Goal: Task Accomplishment & Management: Use online tool/utility

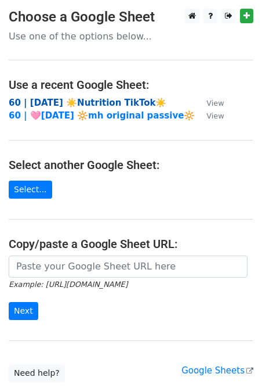
click at [84, 98] on strong "60 | [DATE] ☀️Nutrition TikTok☀️" at bounding box center [88, 102] width 158 height 10
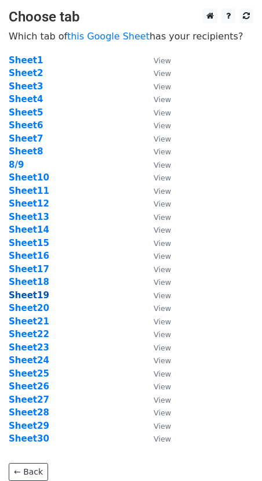
click at [29, 300] on strong "Sheet19" at bounding box center [29, 295] width 41 height 10
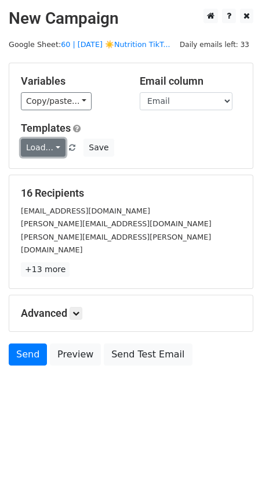
click at [46, 142] on link "Load..." at bounding box center [43, 148] width 45 height 18
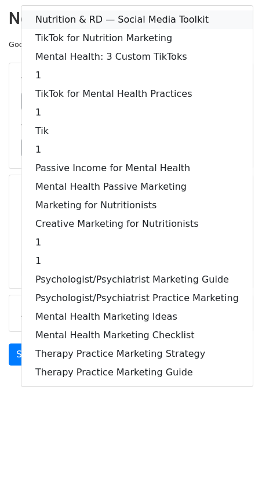
click at [91, 18] on link "Nutrition & RD — Social Media Toolkit" at bounding box center [136, 19] width 231 height 19
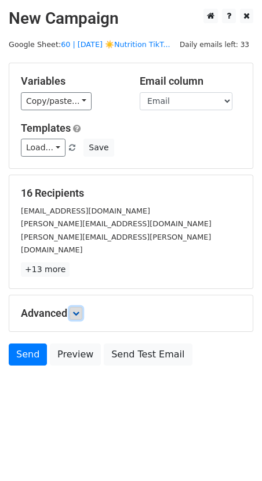
click at [78, 310] on icon at bounding box center [76, 313] width 7 height 7
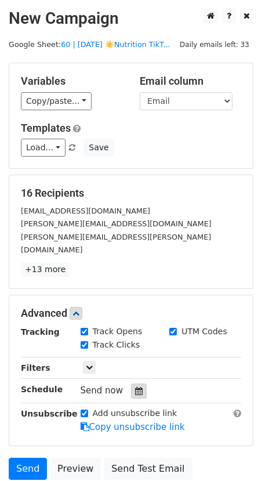
click at [135, 387] on icon at bounding box center [139, 391] width 8 height 8
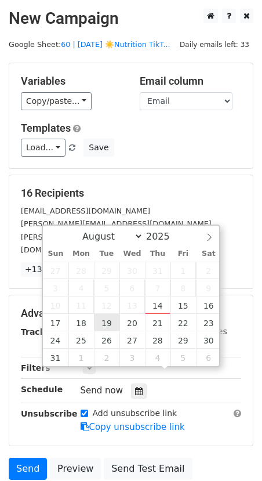
type input "2025-08-19 12:00"
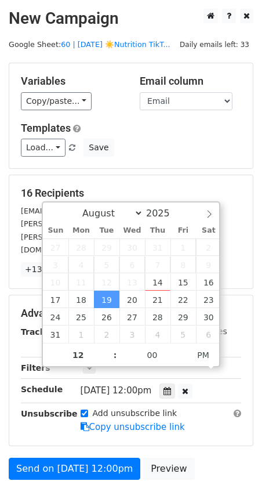
click at [84, 432] on form "Variables Copy/paste... {{Name}} {{Email}} Email column Name Email Templates Lo…" at bounding box center [131, 288] width 245 height 451
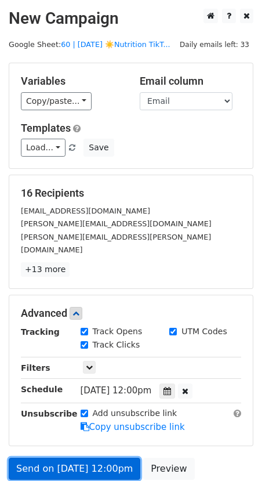
click at [83, 458] on link "Send on Aug 19 at 12:00pm" at bounding box center [75, 469] width 132 height 22
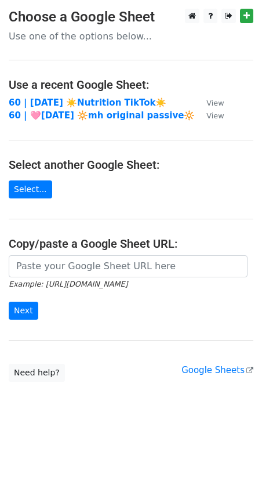
click at [61, 96] on td "60 | [DATE] ☀️Nutrition TikTok☀️" at bounding box center [102, 102] width 186 height 13
click at [63, 99] on strong "60 | [DATE] ☀️Nutrition TikTok☀️" at bounding box center [88, 102] width 158 height 10
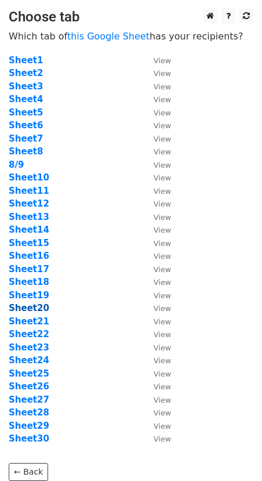
click at [37, 306] on strong "Sheet20" at bounding box center [29, 308] width 41 height 10
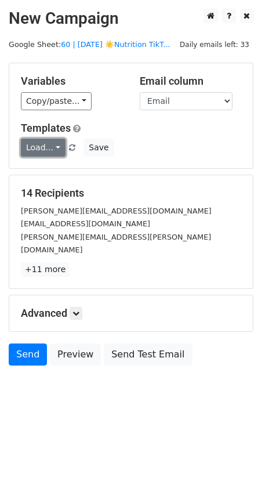
click at [50, 155] on link "Load..." at bounding box center [43, 148] width 45 height 18
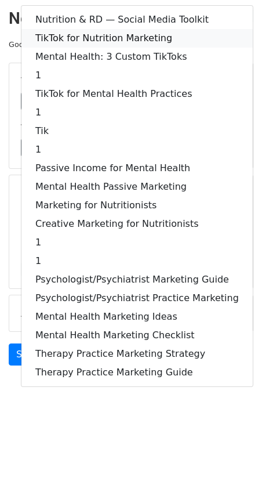
click at [99, 36] on link "TikTok for Nutrition Marketing" at bounding box center [136, 38] width 231 height 19
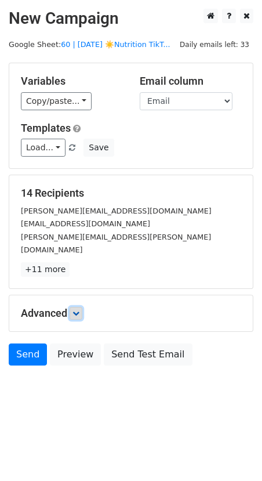
click at [77, 310] on icon at bounding box center [76, 313] width 7 height 7
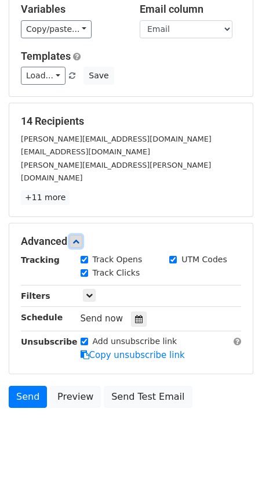
scroll to position [79, 0]
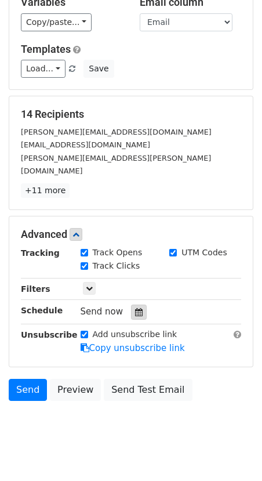
click at [136, 308] on icon at bounding box center [139, 312] width 8 height 8
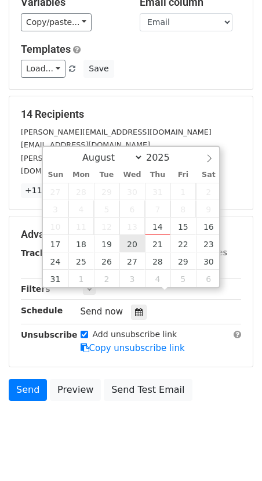
type input "[DATE] 12:00"
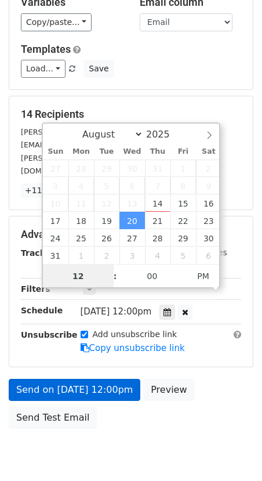
scroll to position [61, 0]
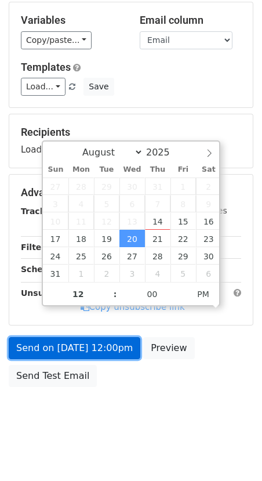
click at [95, 337] on link "Send on [DATE] 12:00pm" at bounding box center [75, 348] width 132 height 22
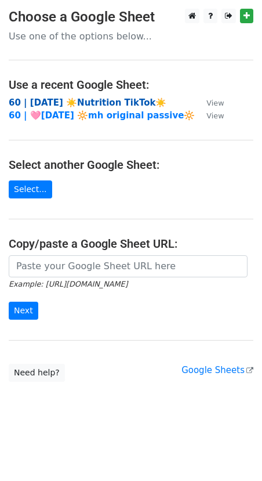
click at [61, 100] on strong "60 | AUG 9 ☀️Nutrition TikTok☀️" at bounding box center [88, 102] width 158 height 10
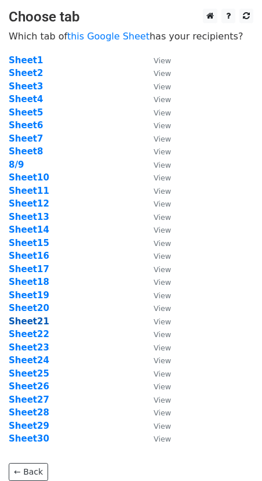
click at [36, 319] on strong "Sheet21" at bounding box center [29, 321] width 41 height 10
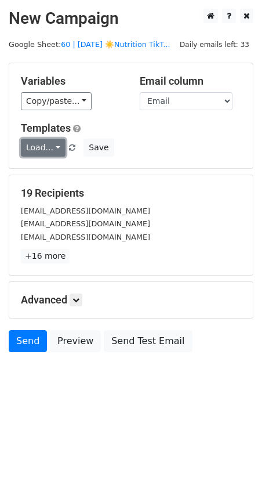
click at [52, 151] on link "Load..." at bounding box center [43, 148] width 45 height 18
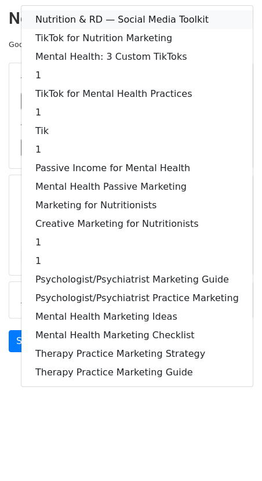
click at [71, 20] on link "Nutrition & RD — Social Media Toolkit" at bounding box center [136, 19] width 231 height 19
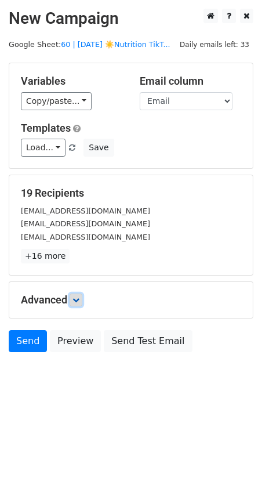
click at [80, 294] on link at bounding box center [76, 300] width 13 height 13
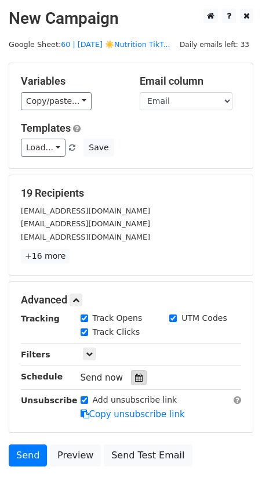
click at [139, 370] on div at bounding box center [139, 377] width 16 height 15
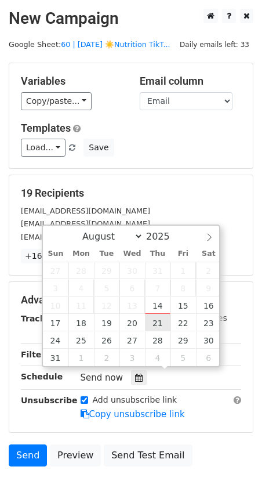
type input "2025-08-21 12:00"
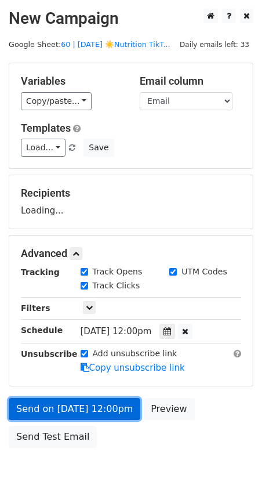
click at [89, 409] on link "Send on Aug 21 at 12:00pm" at bounding box center [75, 409] width 132 height 22
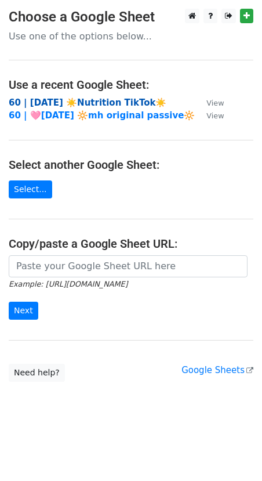
click at [68, 102] on strong "60 | AUG 9 ☀️Nutrition TikTok☀️" at bounding box center [88, 102] width 158 height 10
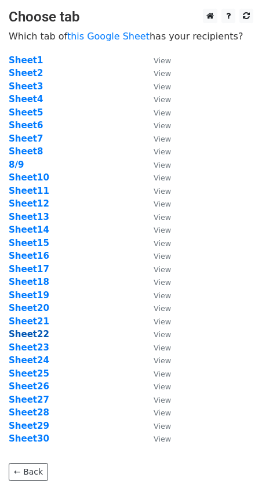
click at [31, 336] on strong "Sheet22" at bounding box center [29, 334] width 41 height 10
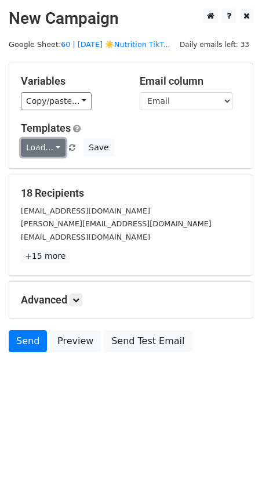
click at [43, 147] on link "Load..." at bounding box center [43, 148] width 45 height 18
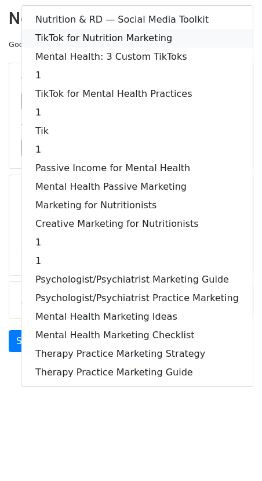
click at [102, 41] on link "TikTok for Nutrition Marketing" at bounding box center [136, 38] width 231 height 19
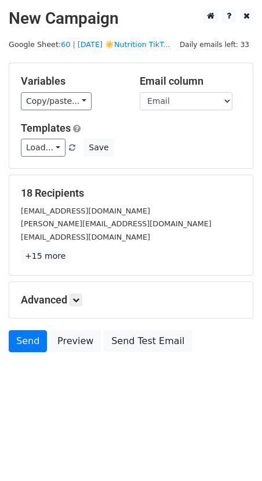
click at [79, 290] on div "Advanced Tracking Track Opens UTM Codes Track Clicks Filters Only include sprea…" at bounding box center [131, 300] width 244 height 36
click at [79, 296] on icon at bounding box center [76, 299] width 7 height 7
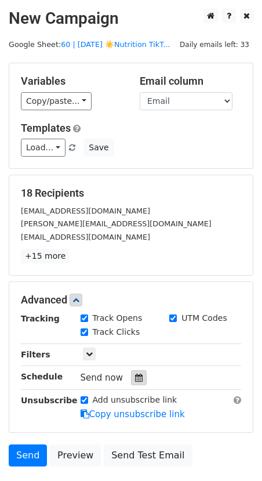
click at [137, 374] on icon at bounding box center [139, 378] width 8 height 8
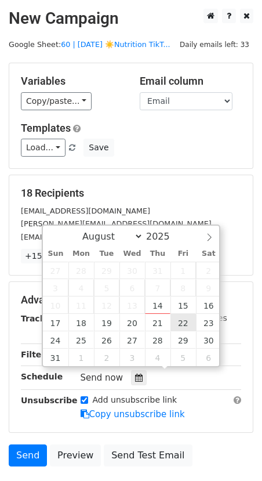
type input "2025-08-22 12:00"
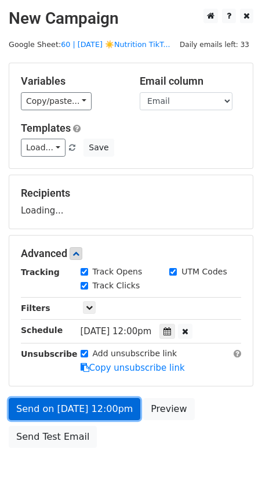
click at [109, 411] on link "Send on Aug 22 at 12:00pm" at bounding box center [75, 409] width 132 height 22
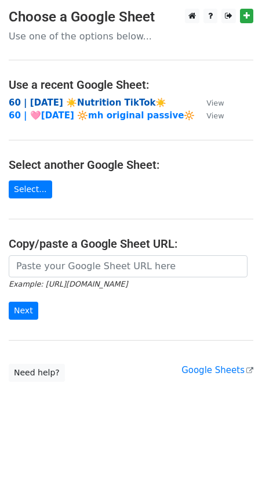
click at [75, 99] on strong "60 | AUG 9 ☀️Nutrition TikTok☀️" at bounding box center [88, 102] width 158 height 10
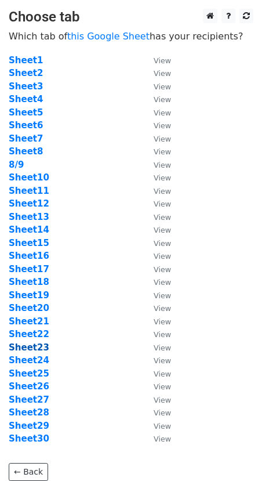
click at [37, 348] on strong "Sheet23" at bounding box center [29, 347] width 41 height 10
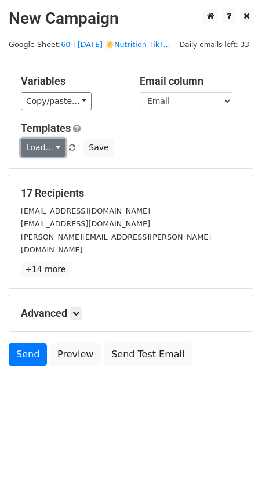
click at [42, 150] on link "Load..." at bounding box center [43, 148] width 45 height 18
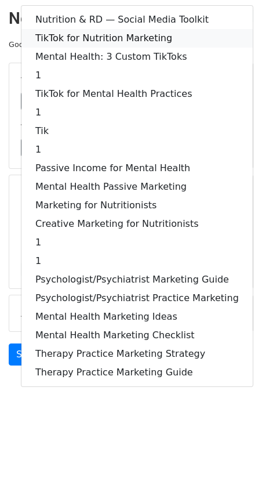
click at [91, 35] on link "TikTok for Nutrition Marketing" at bounding box center [136, 38] width 231 height 19
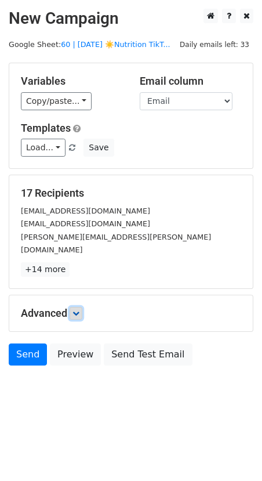
click at [78, 310] on icon at bounding box center [76, 313] width 7 height 7
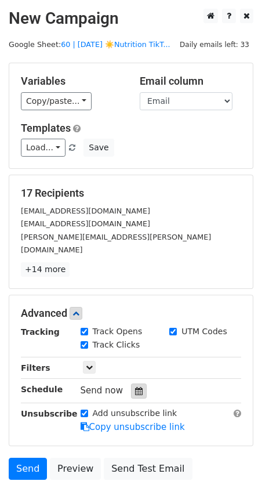
click at [133, 383] on div at bounding box center [139, 390] width 16 height 15
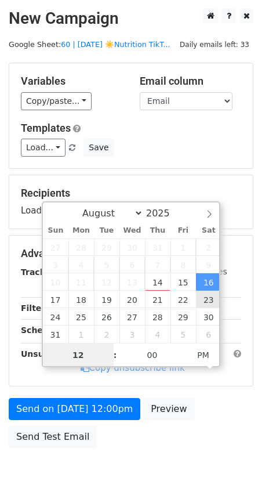
type input "[DATE] 12:00"
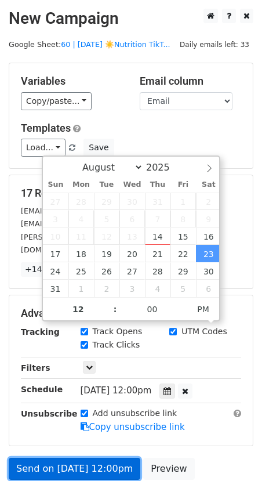
click at [89, 458] on link "Send on [DATE] 12:00pm" at bounding box center [75, 469] width 132 height 22
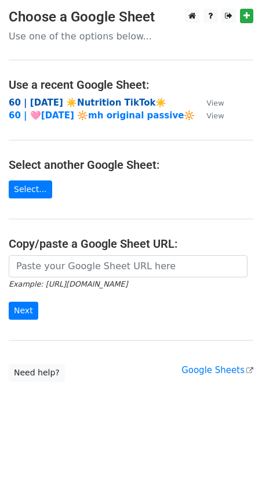
click at [106, 101] on strong "60 | [DATE] ☀️Nutrition TikTok☀️" at bounding box center [88, 102] width 158 height 10
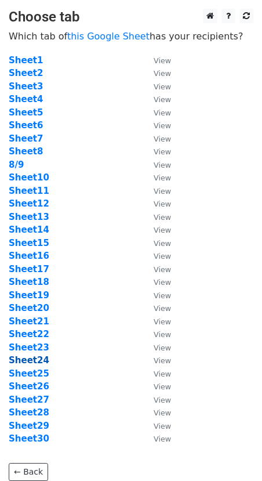
click at [32, 360] on strong "Sheet24" at bounding box center [29, 360] width 41 height 10
